Goal: Task Accomplishment & Management: Manage account settings

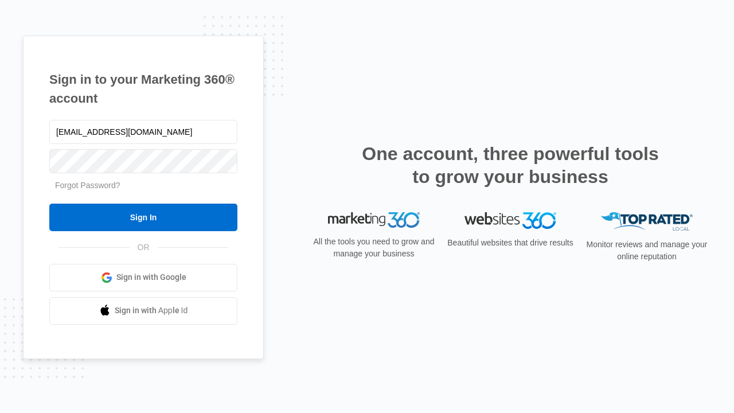
type input "dankie614@gmail.com"
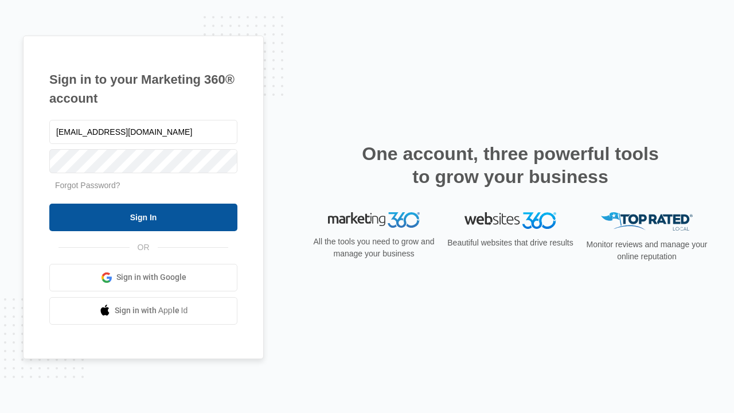
click at [143, 217] on input "Sign In" at bounding box center [143, 218] width 188 height 28
